Goal: Information Seeking & Learning: Learn about a topic

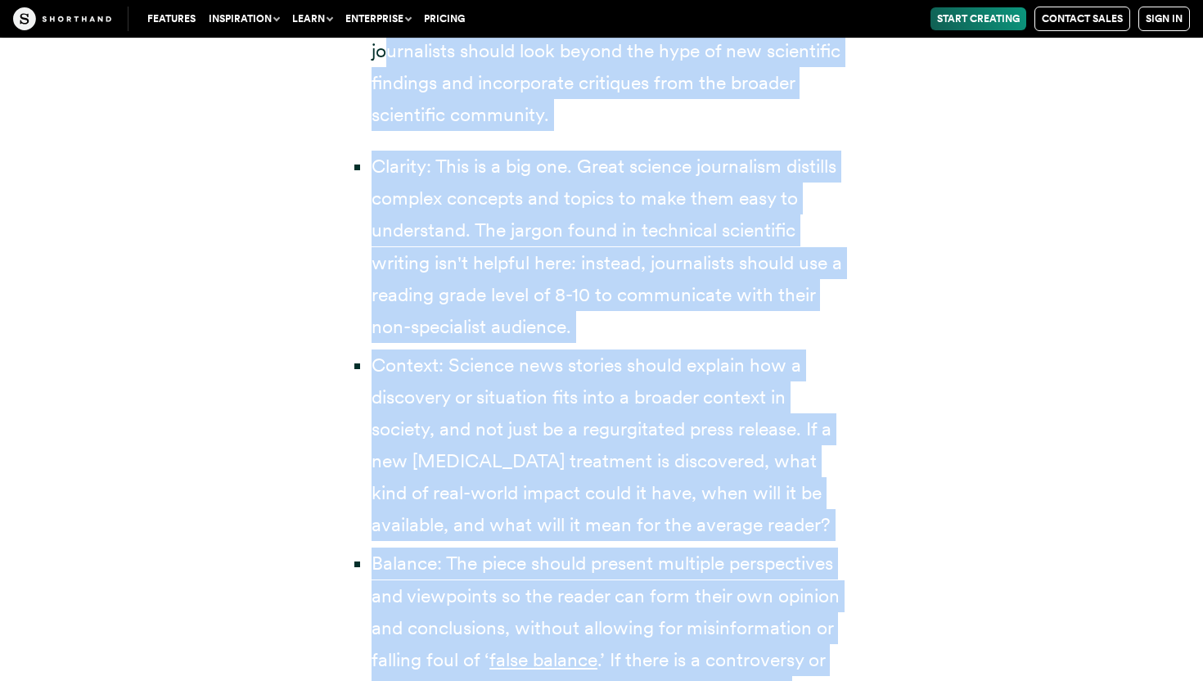
scroll to position [3645, 0]
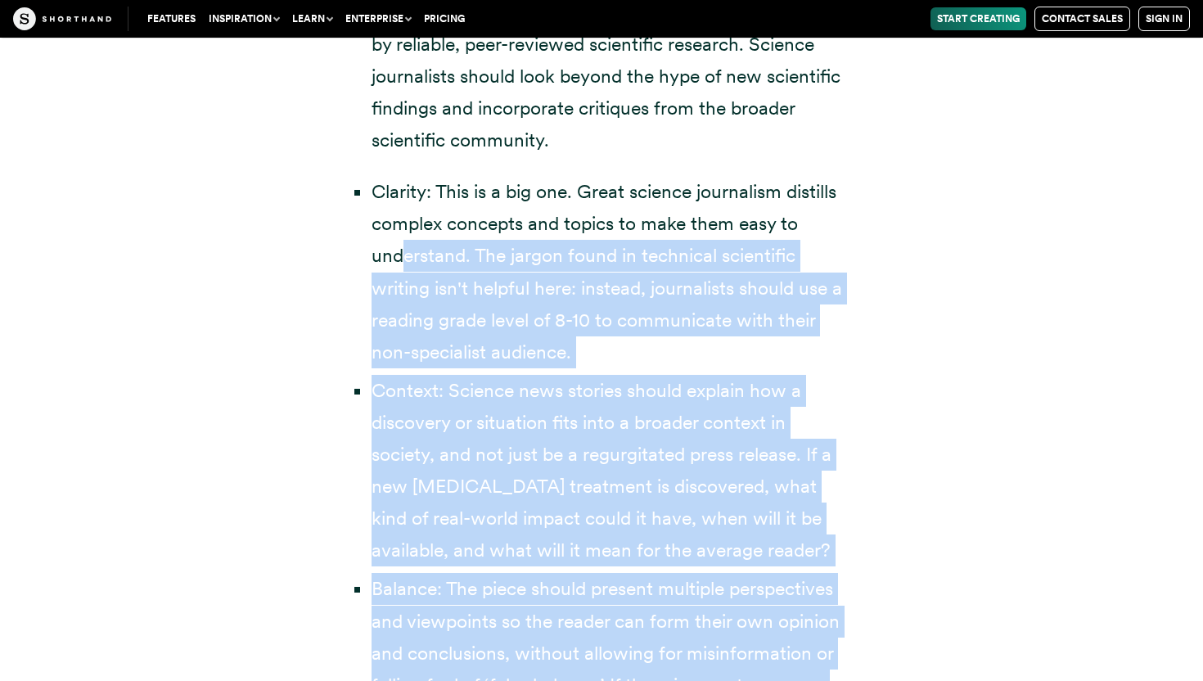
drag, startPoint x: 776, startPoint y: 270, endPoint x: 403, endPoint y: 245, distance: 373.0
click at [403, 245] on ul "Clarity: This is a big one. Great science journalism distills complex concepts …" at bounding box center [601, 502] width 491 height 653
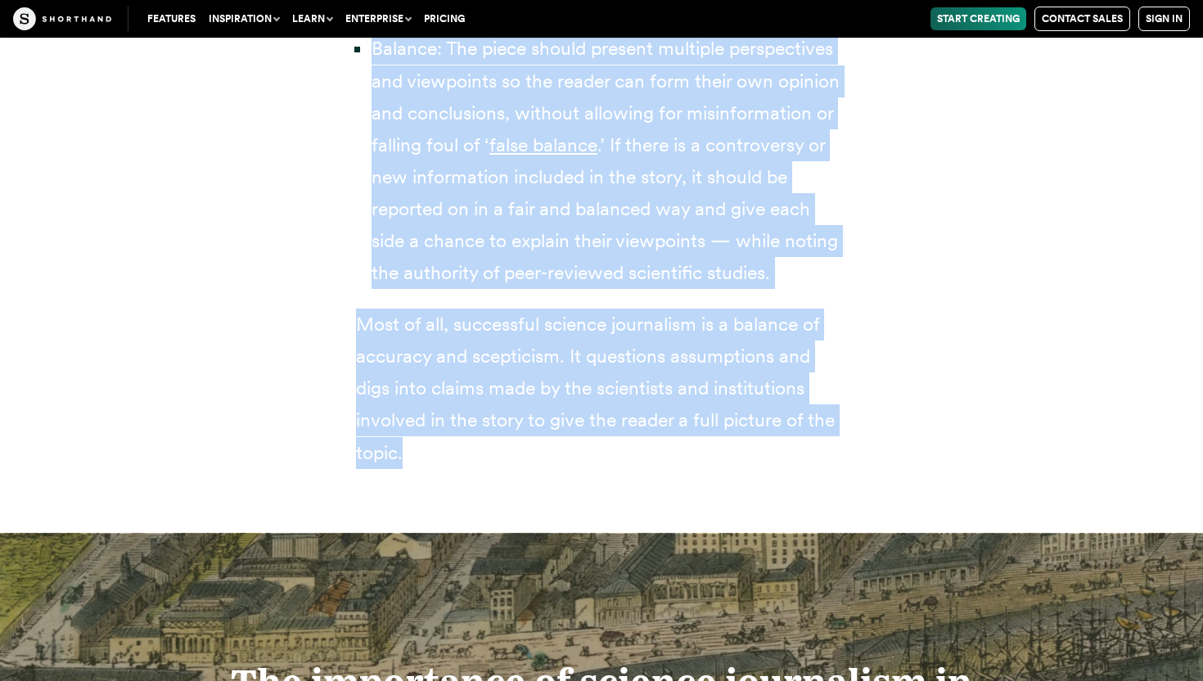
scroll to position [4186, 0]
drag, startPoint x: 371, startPoint y: 333, endPoint x: 716, endPoint y: 417, distance: 355.3
copy div "Loremips: Dol sitamet consec ad elitsedd eiu tempor in ut laboreet, dolo-magnaa…"
click at [826, 232] on li "Balance: The piece should present multiple perspectives and viewpoints so the r…" at bounding box center [608, 160] width 475 height 256
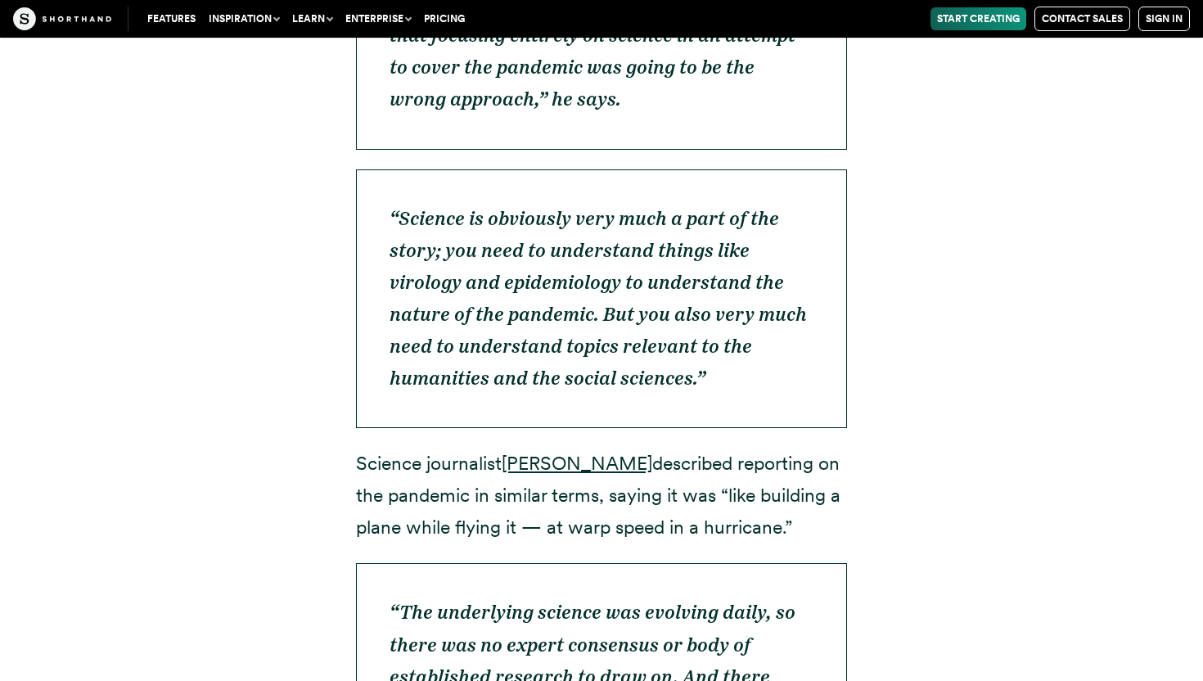
scroll to position [6089, 0]
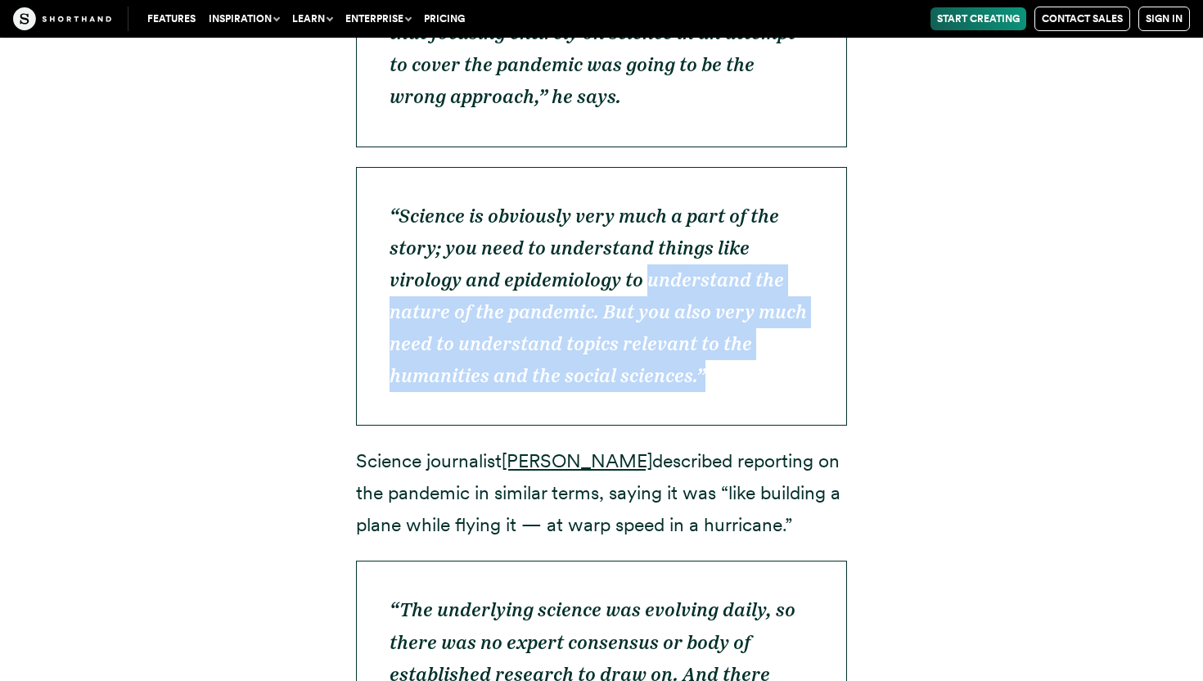
drag, startPoint x: 645, startPoint y: 184, endPoint x: 777, endPoint y: 271, distance: 157.7
click at [777, 271] on p "“Science is obviously very much a part of the story; you need to understand thi…" at bounding box center [601, 296] width 491 height 259
click at [777, 296] on p "“Science is obviously very much a part of the story; you need to understand thi…" at bounding box center [601, 296] width 491 height 259
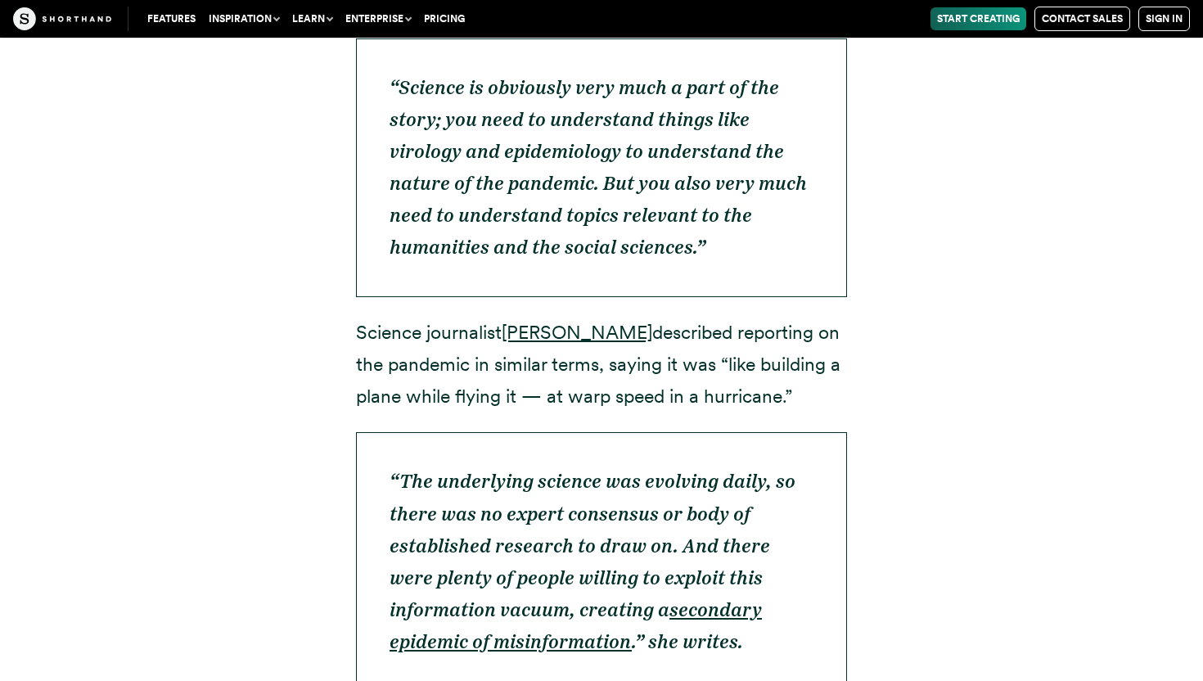
scroll to position [6104, 0]
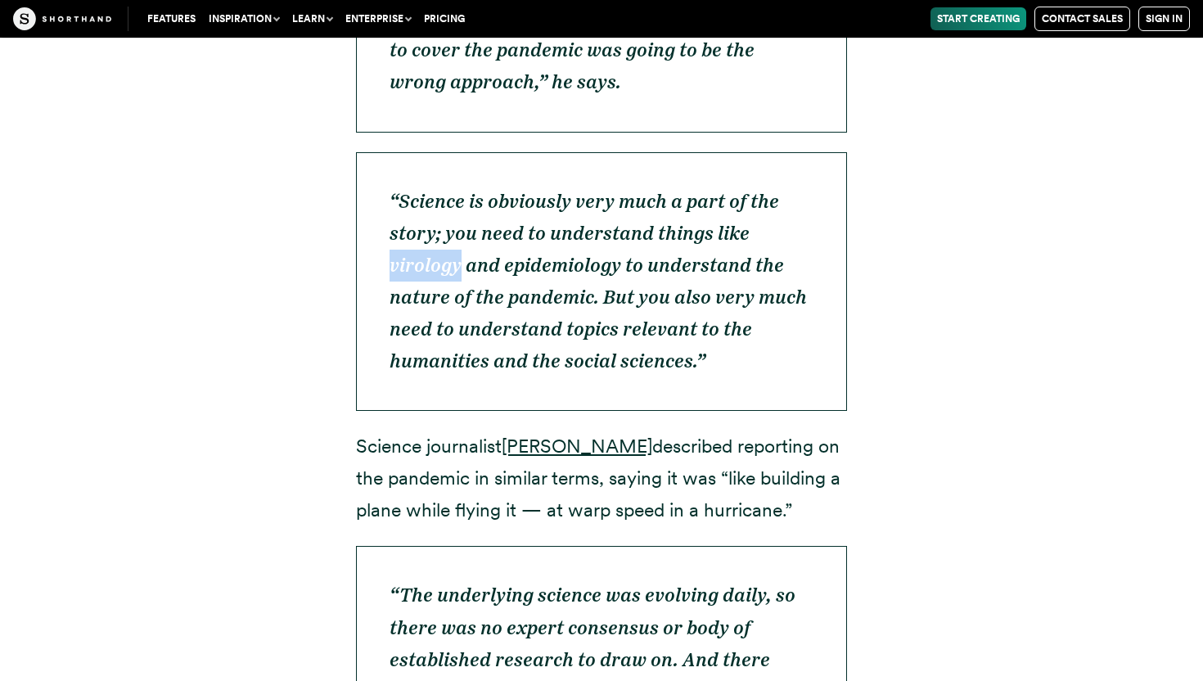
drag, startPoint x: 389, startPoint y: 170, endPoint x: 461, endPoint y: 170, distance: 72.0
click at [461, 190] on em "“Science is obviously very much a part of the story; you need to understand thi…" at bounding box center [597, 281] width 417 height 182
click at [596, 308] on p "“Science is obviously very much a part of the story; you need to understand thi…" at bounding box center [601, 281] width 491 height 259
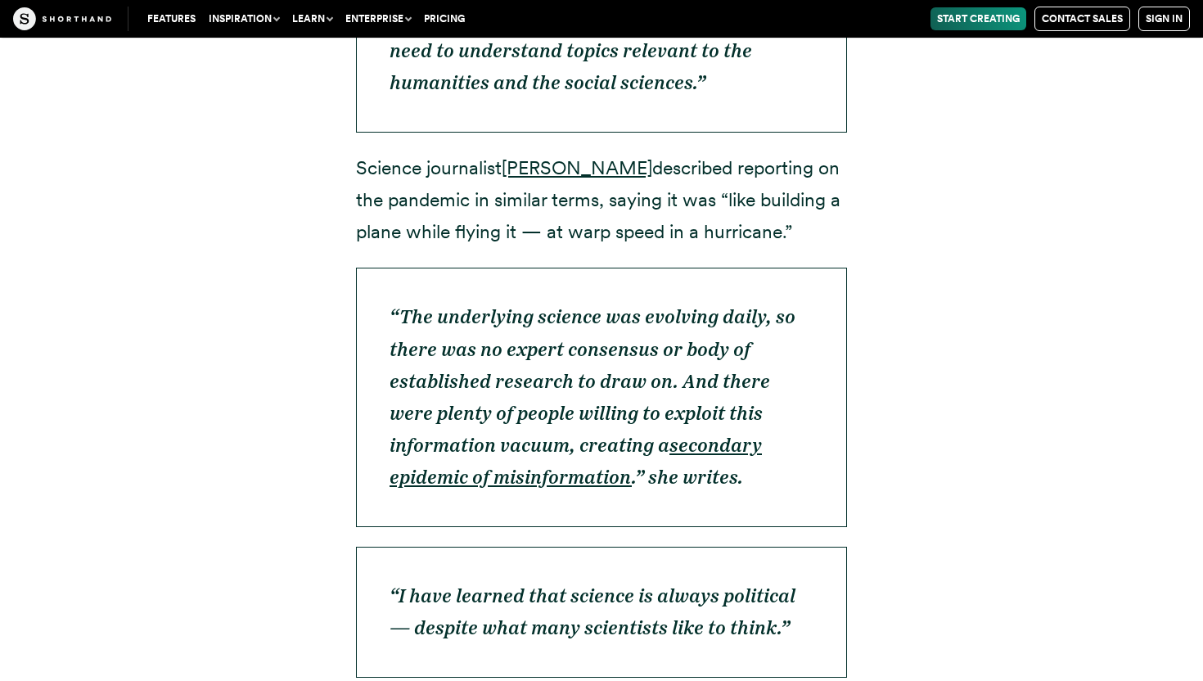
scroll to position [6382, 0]
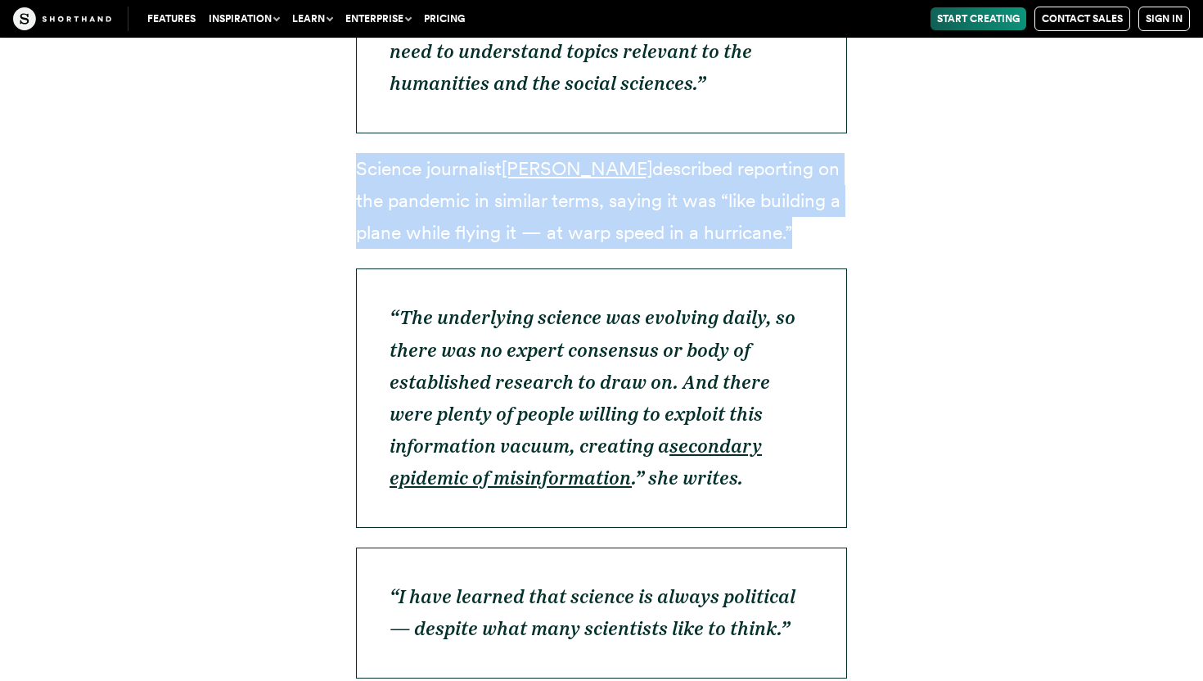
drag, startPoint x: 357, startPoint y: 69, endPoint x: 801, endPoint y: 152, distance: 451.2
drag, startPoint x: 358, startPoint y: 68, endPoint x: 779, endPoint y: 129, distance: 424.9
click at [779, 153] on p "Science journalist [PERSON_NAME] described reporting on the pandemic in similar…" at bounding box center [601, 201] width 491 height 96
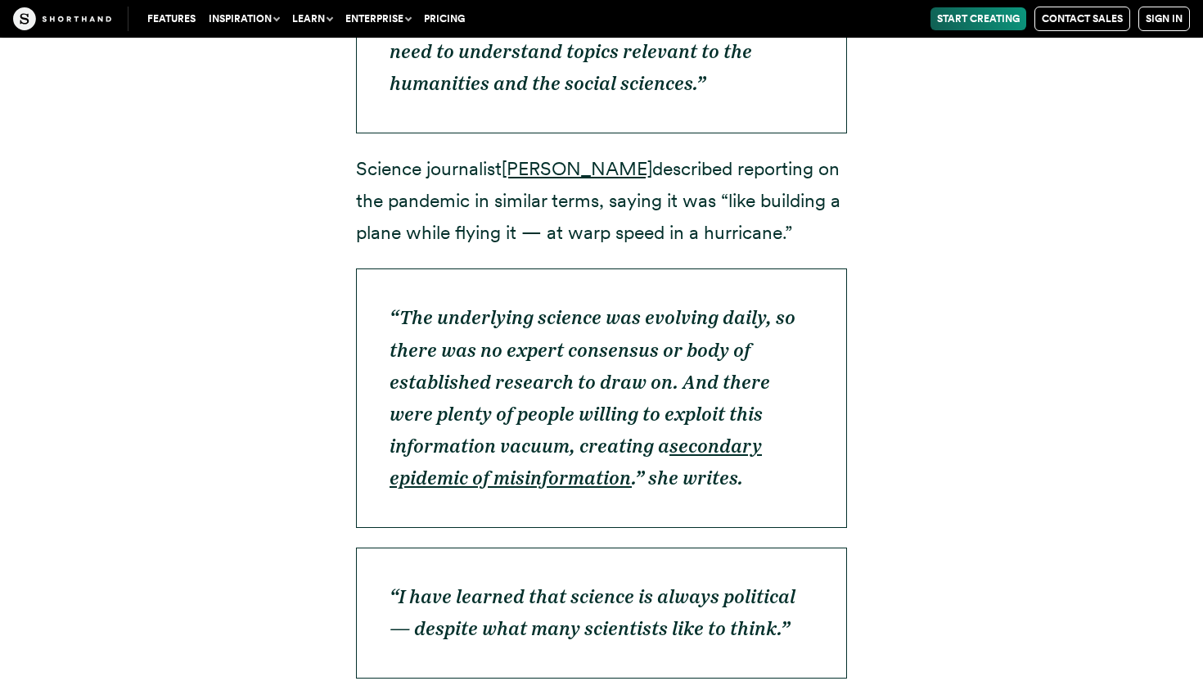
click at [838, 153] on p "Science journalist [PERSON_NAME] described reporting on the pandemic in similar…" at bounding box center [601, 201] width 491 height 96
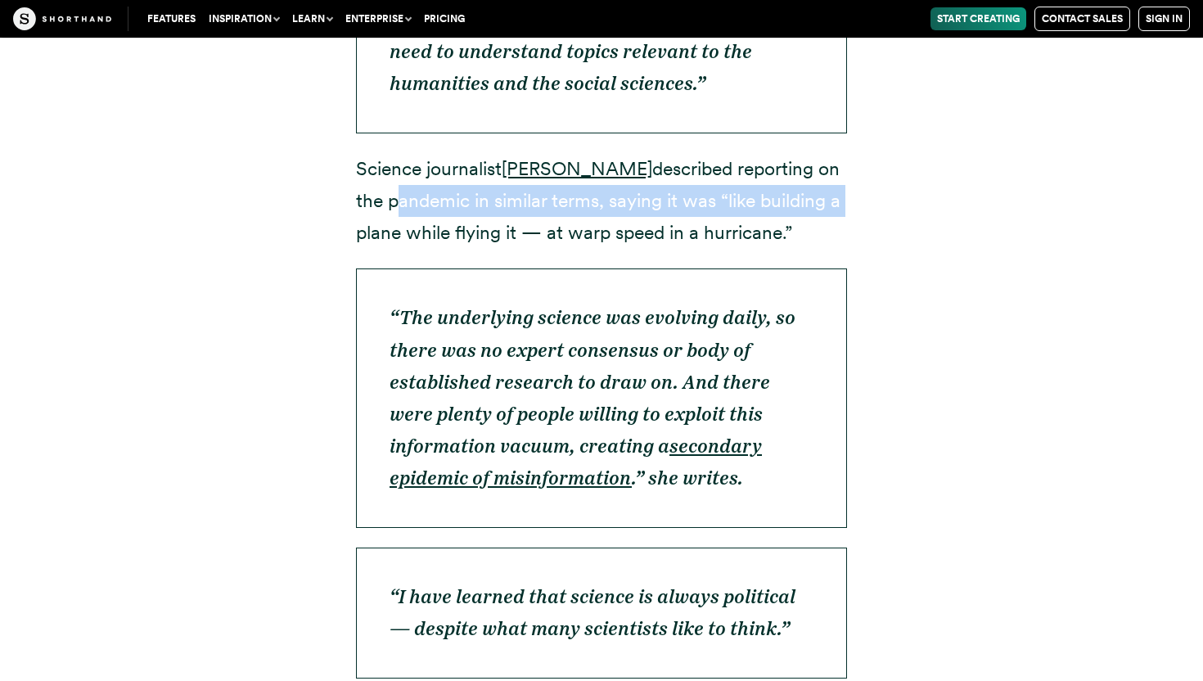
drag, startPoint x: 367, startPoint y: 102, endPoint x: 842, endPoint y: 97, distance: 474.5
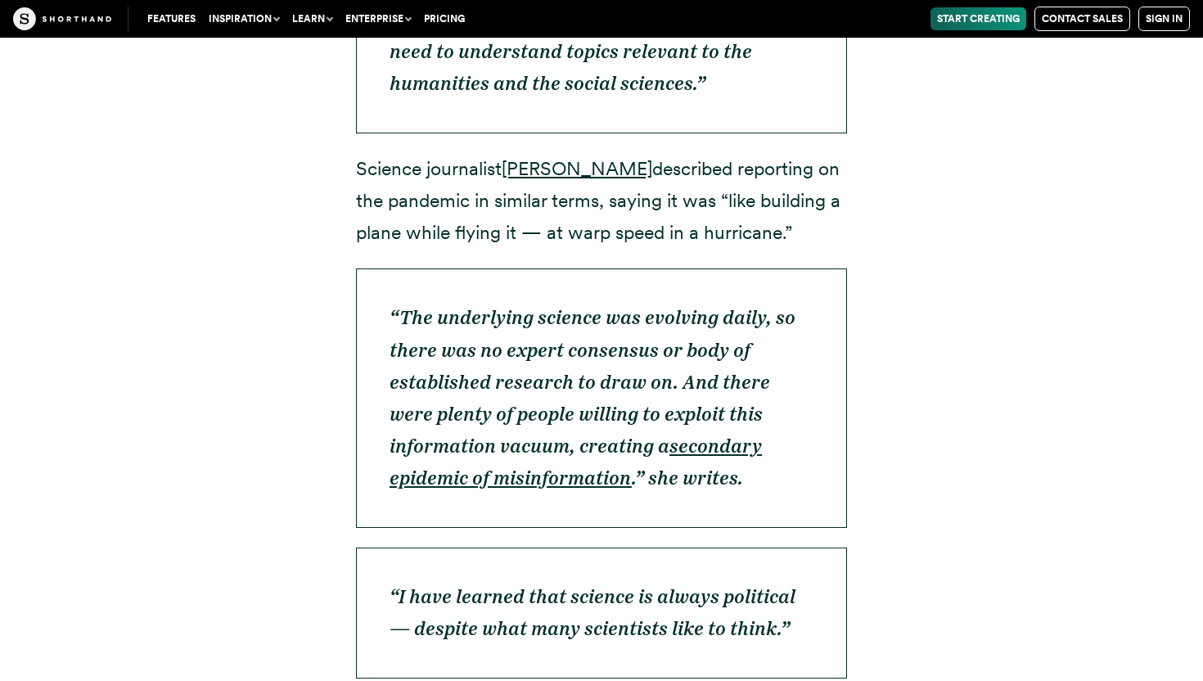
click at [769, 153] on p "Science journalist [PERSON_NAME] described reporting on the pandemic in similar…" at bounding box center [601, 201] width 491 height 96
drag, startPoint x: 355, startPoint y: 137, endPoint x: 521, endPoint y: 142, distance: 166.1
drag, startPoint x: 569, startPoint y: 131, endPoint x: 803, endPoint y: 145, distance: 235.2
click at [803, 153] on p "Science journalist [PERSON_NAME] described reporting on the pandemic in similar…" at bounding box center [601, 201] width 491 height 96
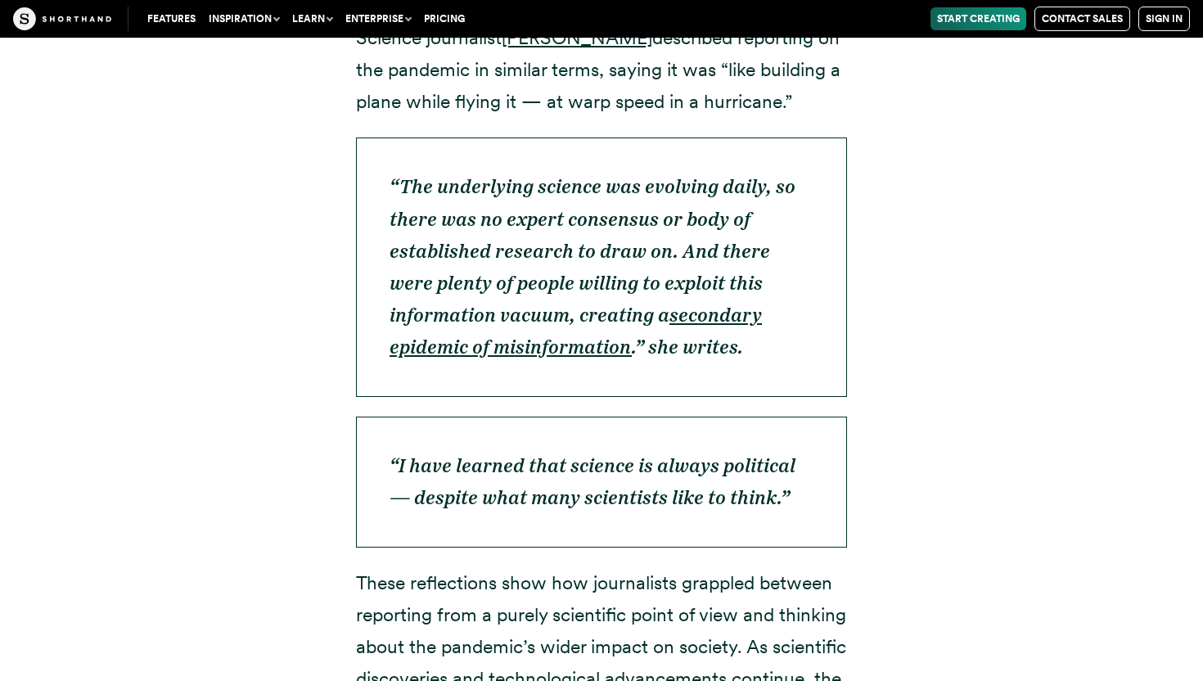
scroll to position [6512, 0]
drag, startPoint x: 390, startPoint y: 88, endPoint x: 391, endPoint y: 60, distance: 27.8
click at [391, 138] on p "“The underlying science was evolving daily, so there was no expert consensus or…" at bounding box center [601, 267] width 491 height 259
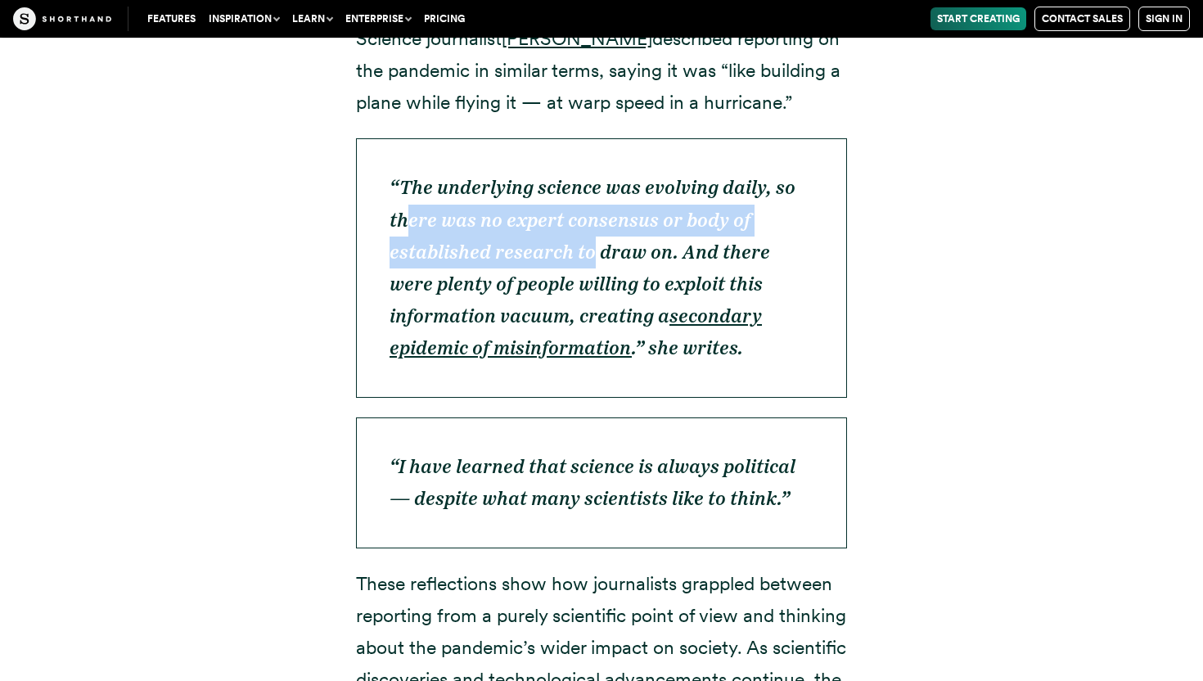
drag, startPoint x: 402, startPoint y: 119, endPoint x: 588, endPoint y: 152, distance: 188.7
click at [588, 176] on em "“The underlying science was evolving daily, so there was no expert consensus or…" at bounding box center [592, 251] width 406 height 151
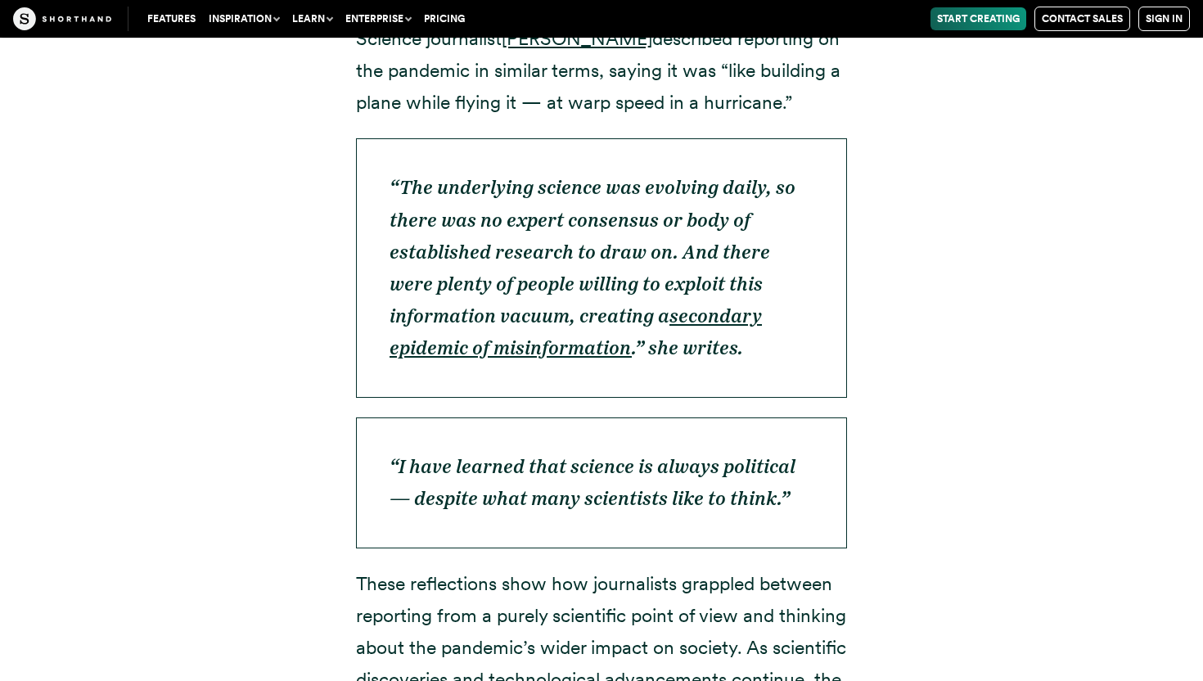
click at [769, 172] on p "“The underlying science was evolving daily, so there was no expert consensus or…" at bounding box center [601, 267] width 491 height 259
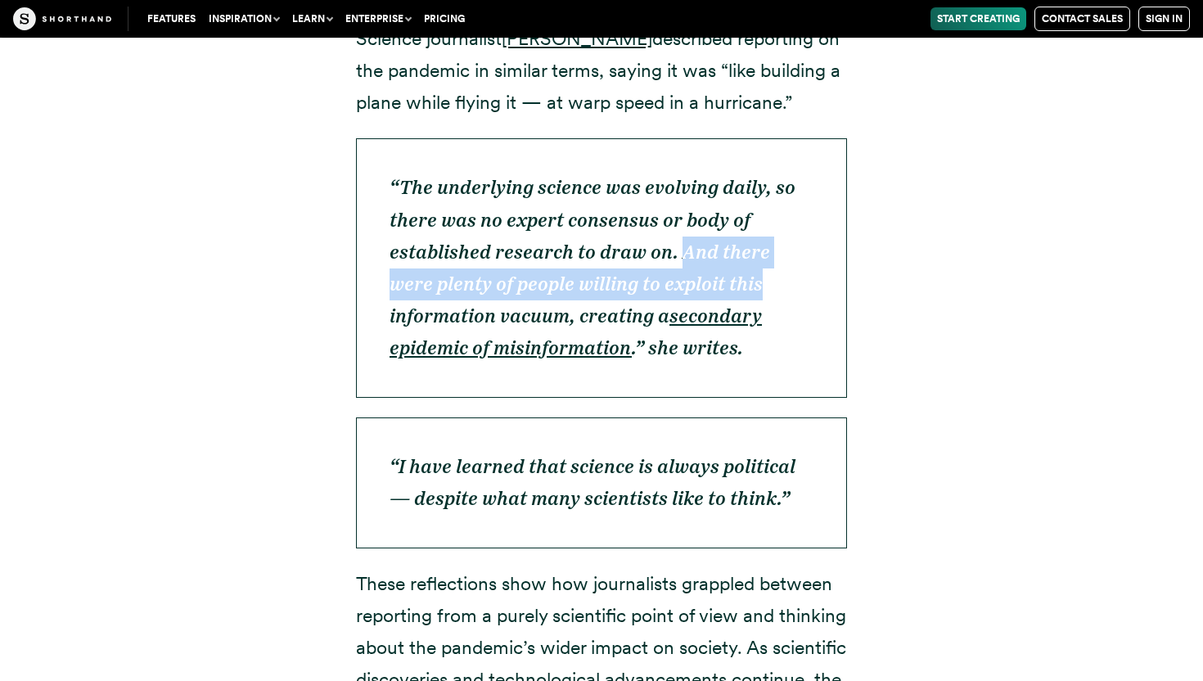
drag, startPoint x: 677, startPoint y: 161, endPoint x: 716, endPoint y: 188, distance: 47.0
click at [716, 188] on p "“The underlying science was evolving daily, so there was no expert consensus or…" at bounding box center [601, 267] width 491 height 259
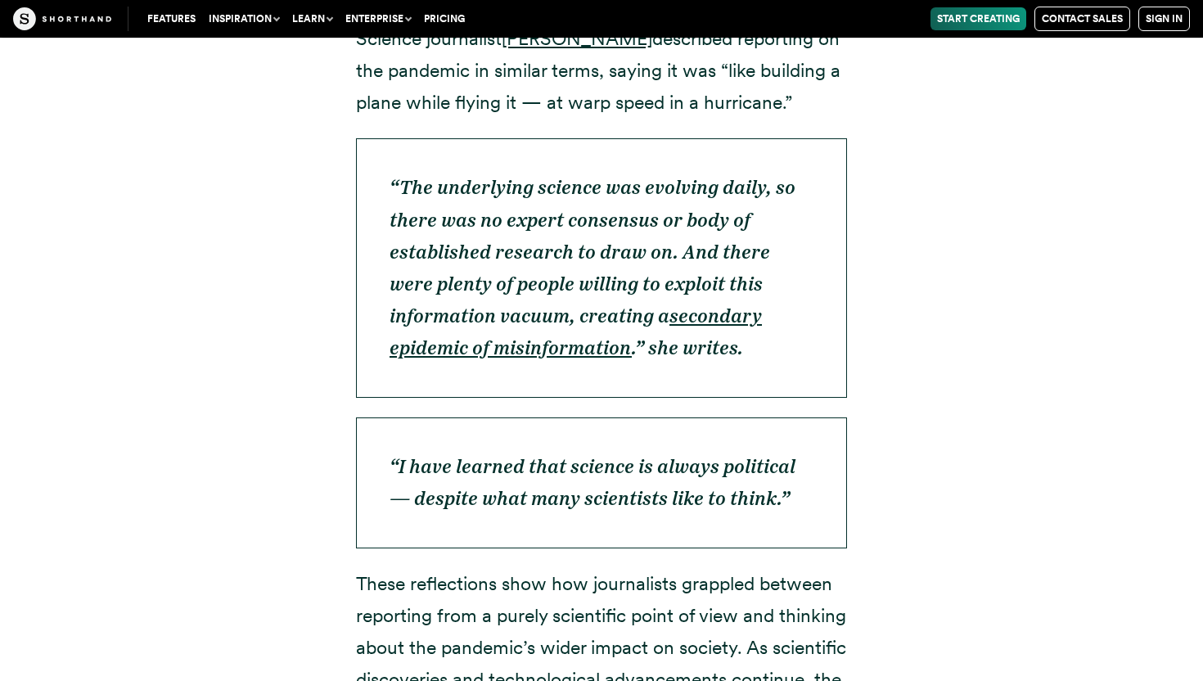
click at [704, 268] on p "“The underlying science was evolving daily, so there was no expert consensus or…" at bounding box center [601, 267] width 491 height 259
drag, startPoint x: 586, startPoint y: 218, endPoint x: 760, endPoint y: 263, distance: 180.0
click at [760, 263] on p "“The underlying science was evolving daily, so there was no expert consensus or…" at bounding box center [601, 267] width 491 height 259
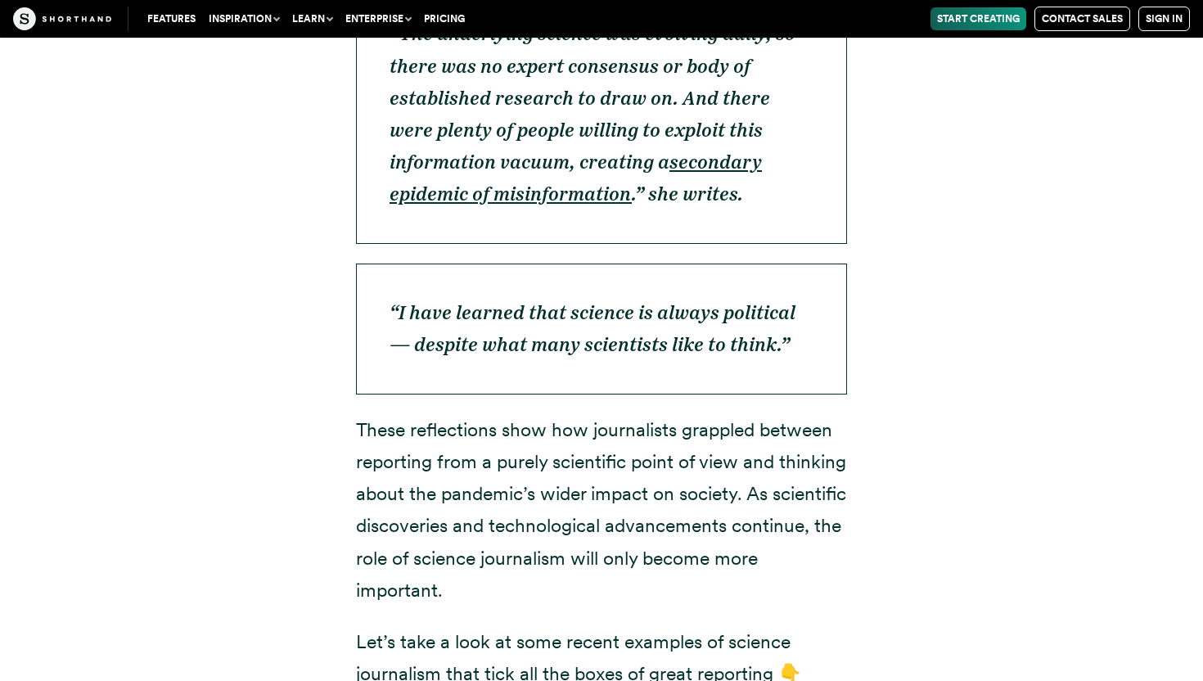
scroll to position [6680, 0]
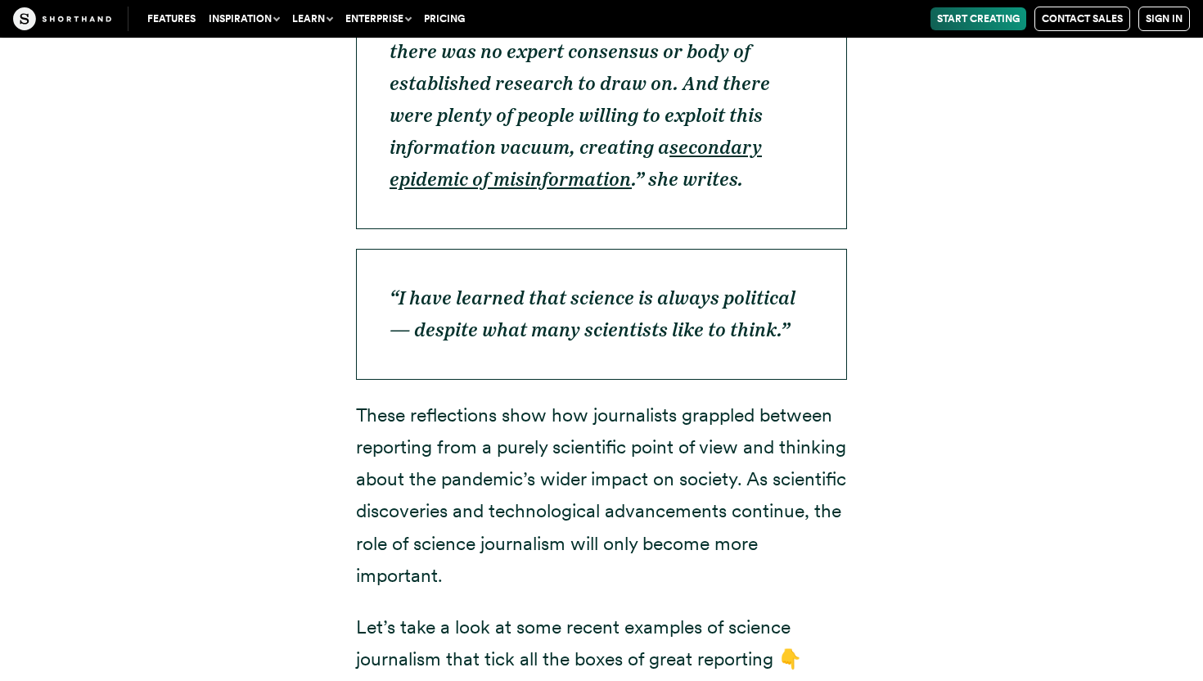
click at [760, 263] on p "“I have learned that science is always political — despite what many scientists…" at bounding box center [601, 314] width 491 height 131
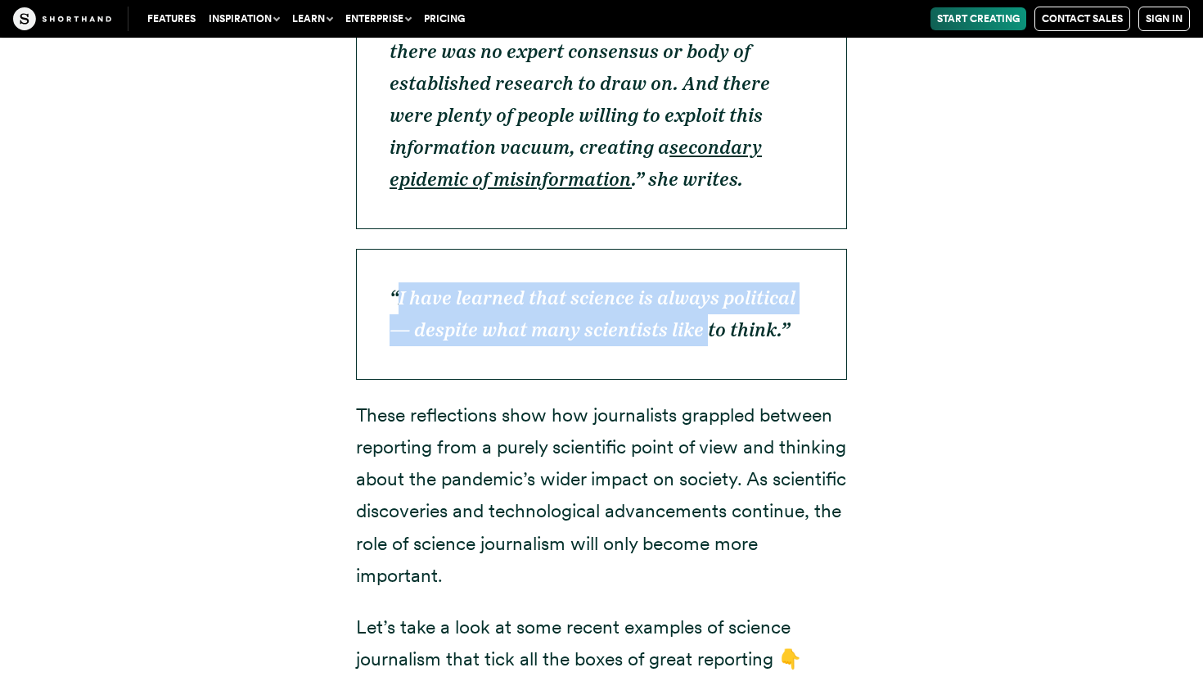
drag, startPoint x: 399, startPoint y: 198, endPoint x: 680, endPoint y: 214, distance: 281.1
click at [680, 249] on p "“I have learned that science is always political — despite what many scientists…" at bounding box center [601, 314] width 491 height 131
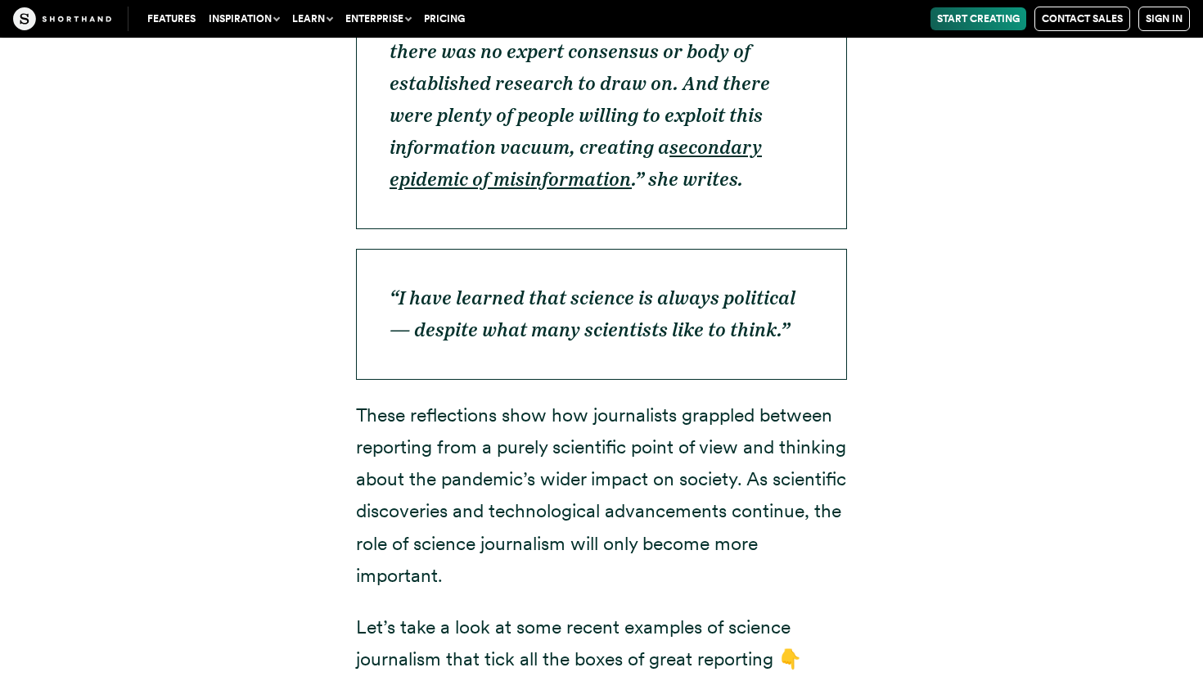
click at [769, 249] on p "“I have learned that science is always political — despite what many scientists…" at bounding box center [601, 314] width 491 height 131
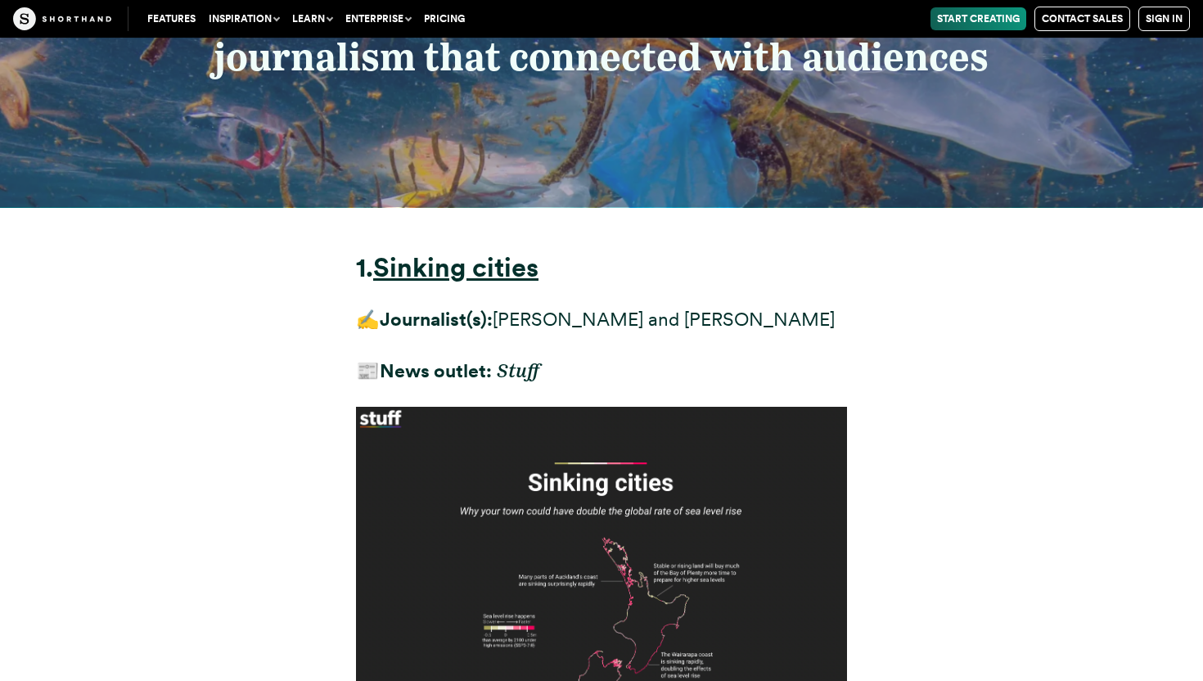
scroll to position [7556, 0]
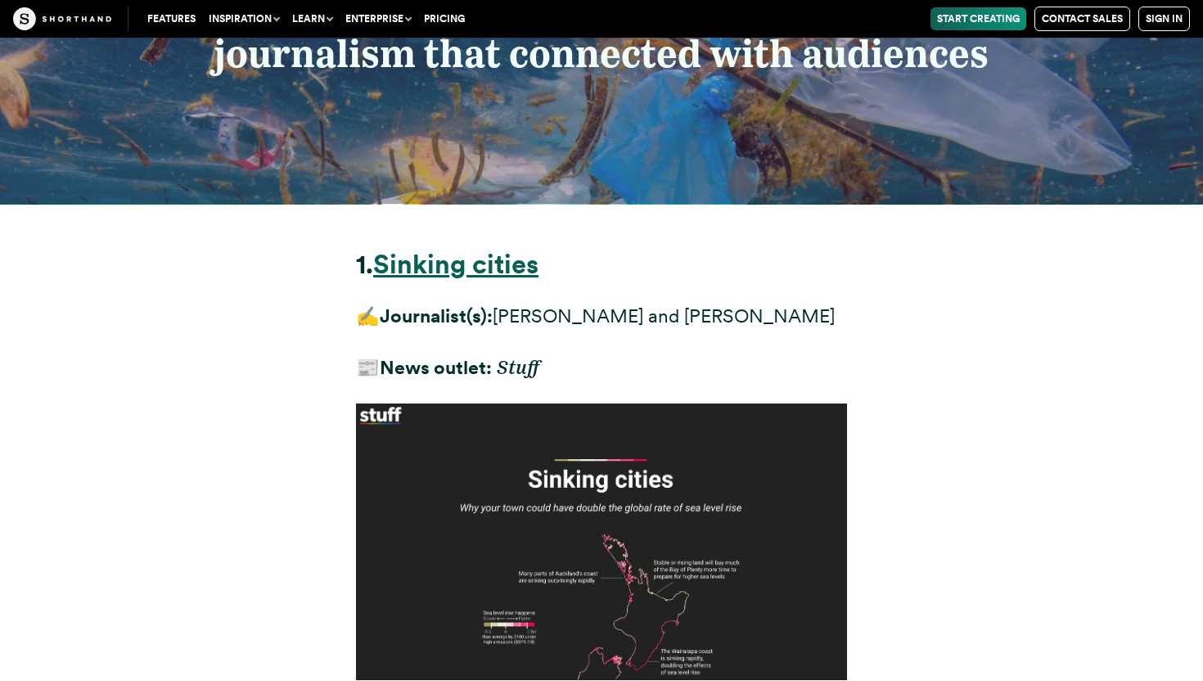
click at [506, 248] on strong "Sinking cities" at bounding box center [455, 264] width 165 height 32
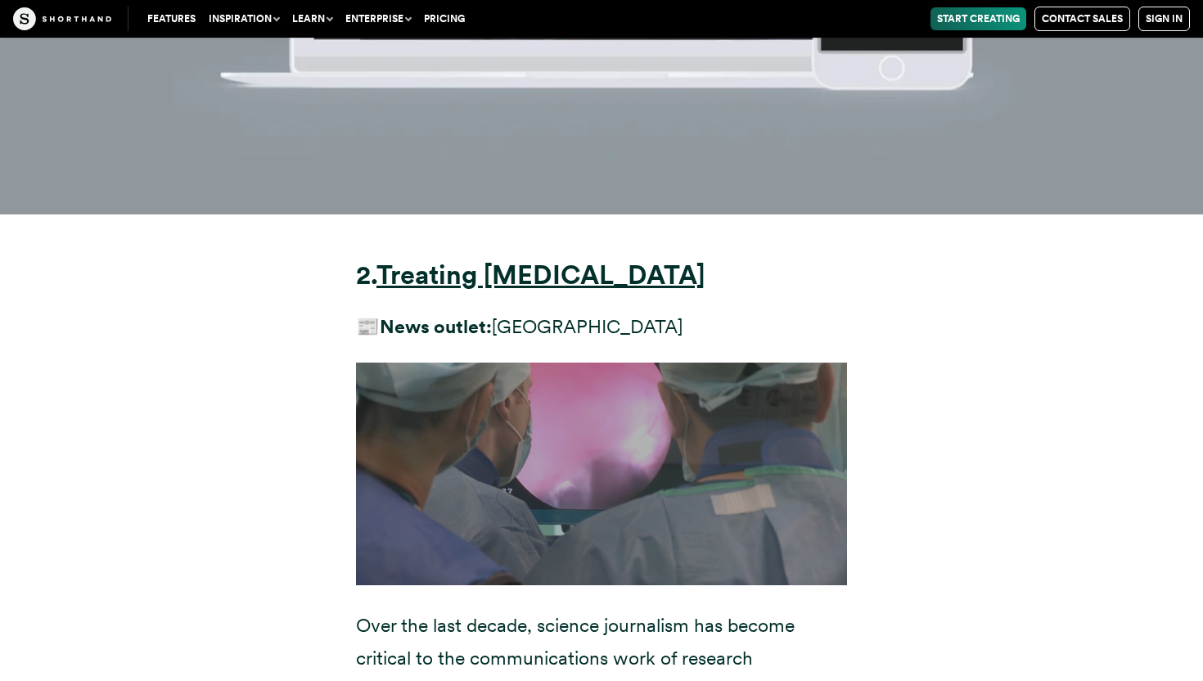
scroll to position [9959, 0]
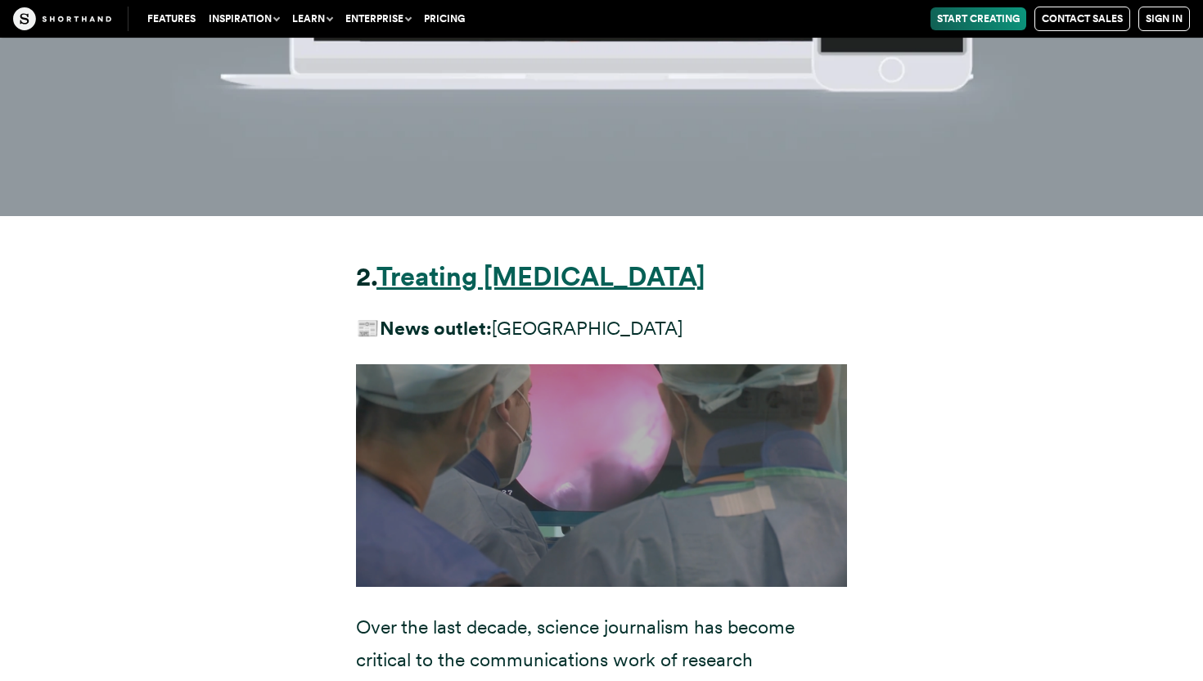
click at [521, 260] on strong "Treating [MEDICAL_DATA]" at bounding box center [540, 276] width 328 height 32
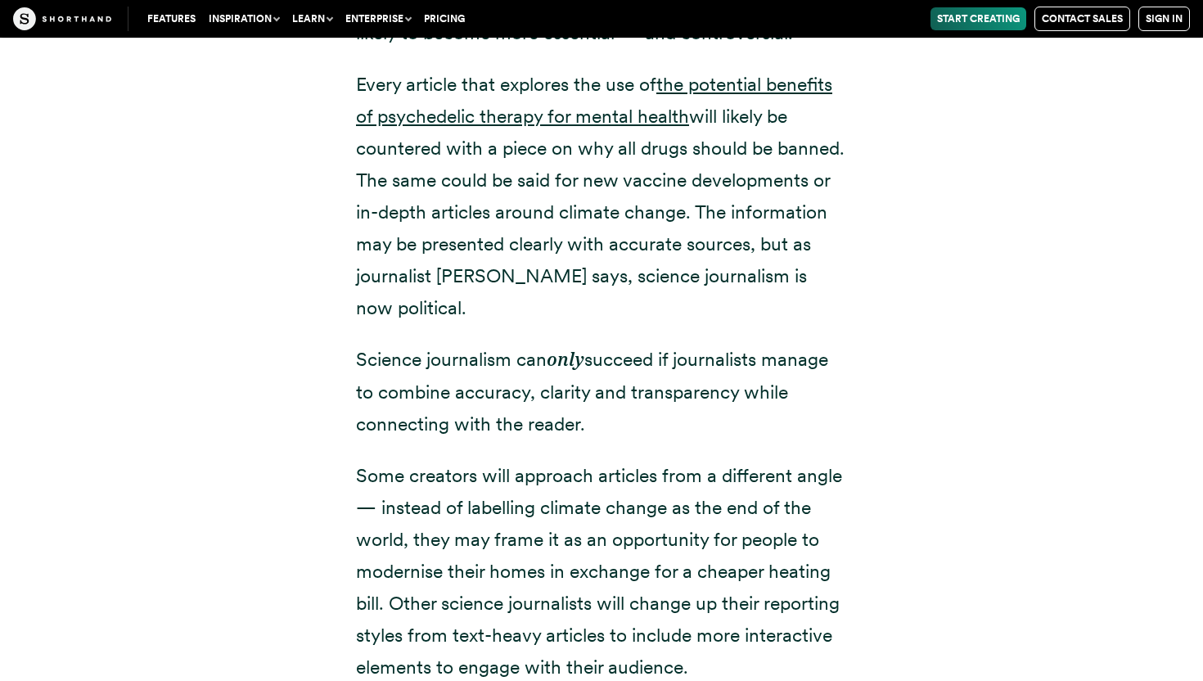
scroll to position [34056, 0]
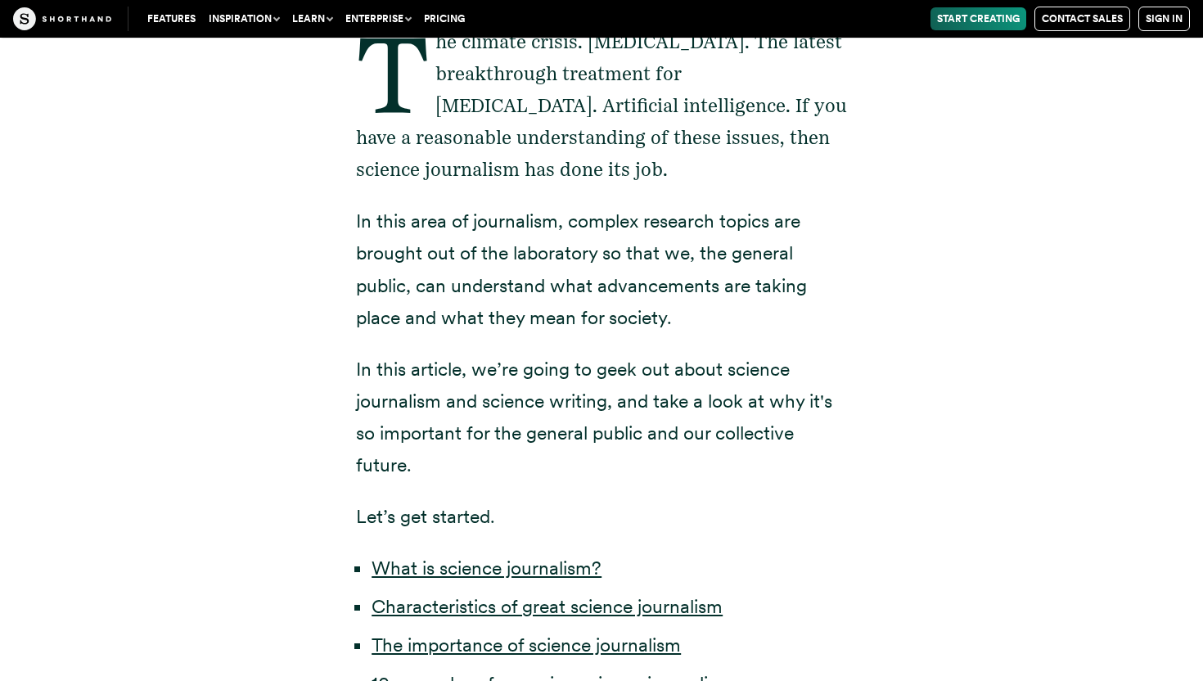
scroll to position [0, 0]
